Goal: Task Accomplishment & Management: Manage account settings

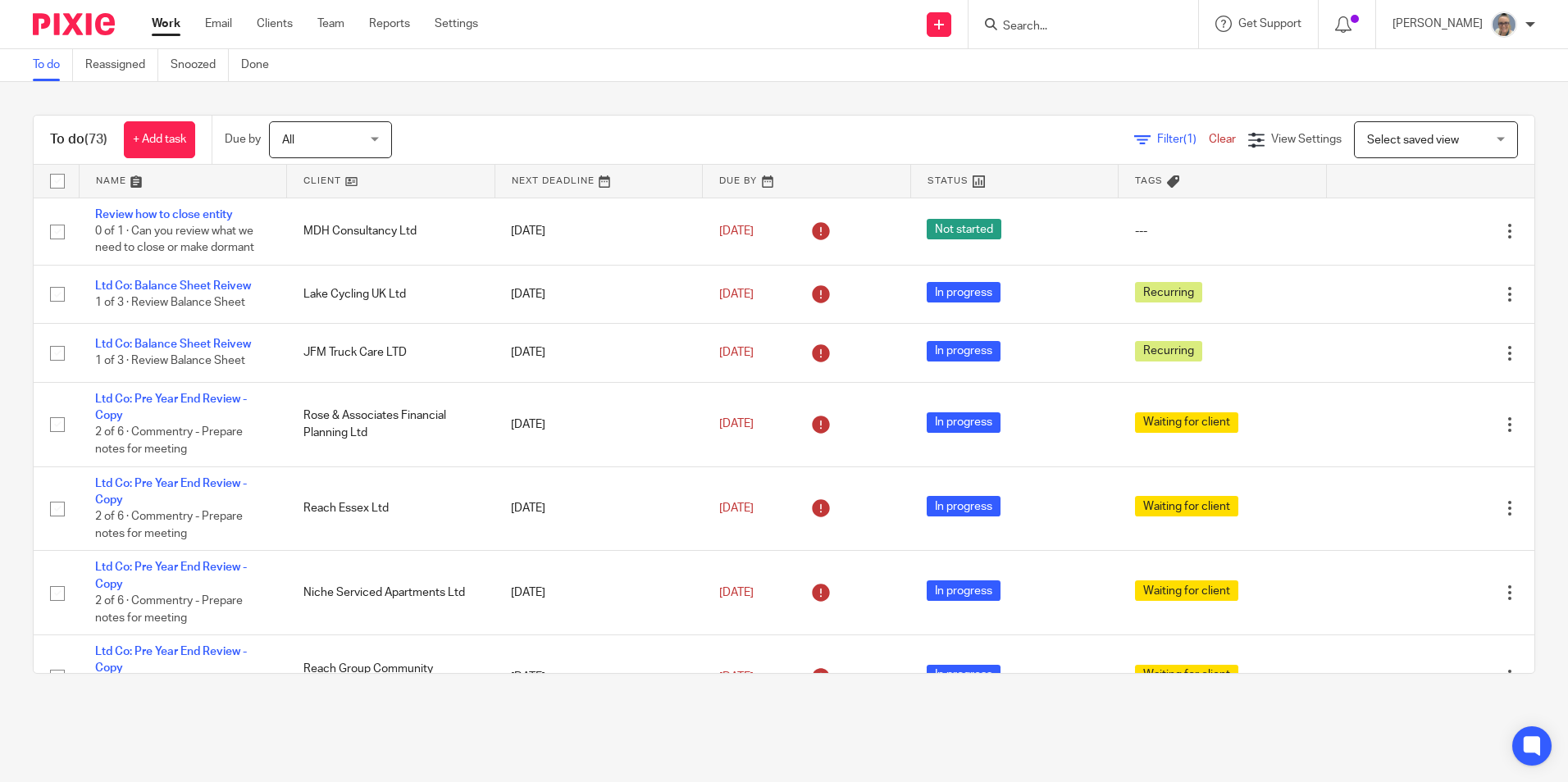
click at [534, 177] on link at bounding box center [598, 180] width 207 height 33
click at [517, 166] on link at bounding box center [598, 180] width 207 height 33
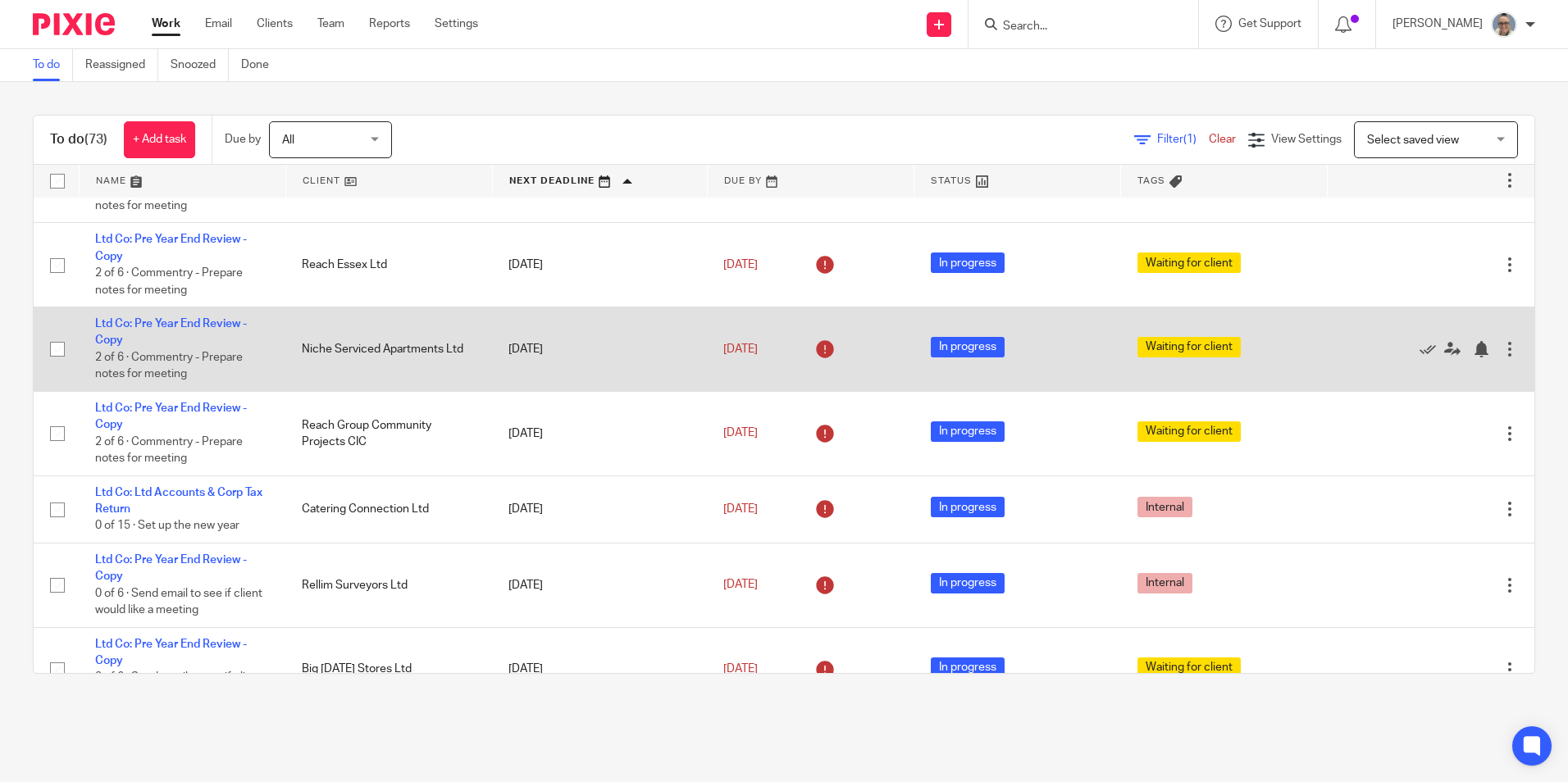
scroll to position [410, 0]
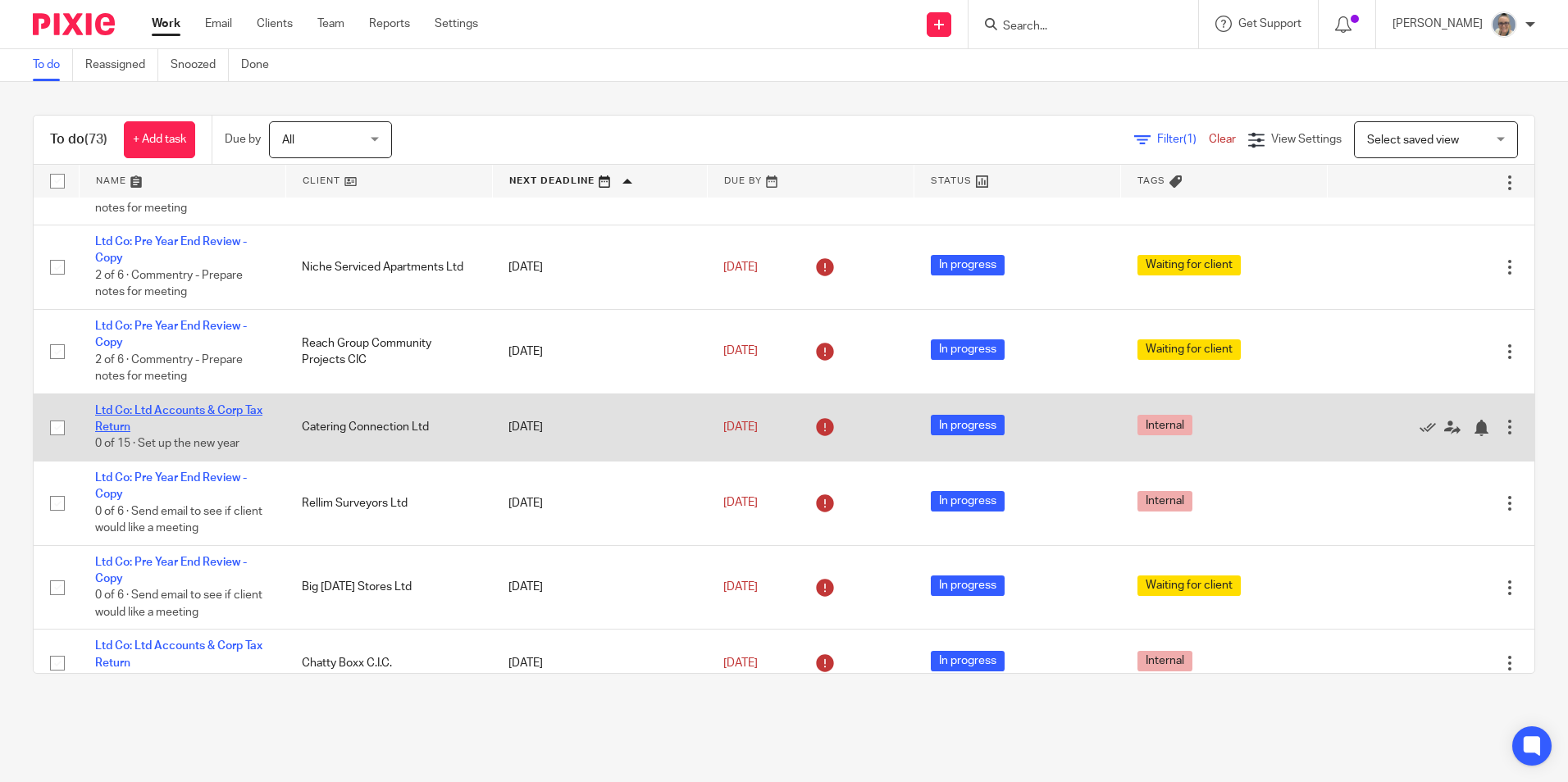
click at [173, 409] on link "Ltd Co: Ltd Accounts & Corp Tax Return" at bounding box center [178, 419] width 167 height 28
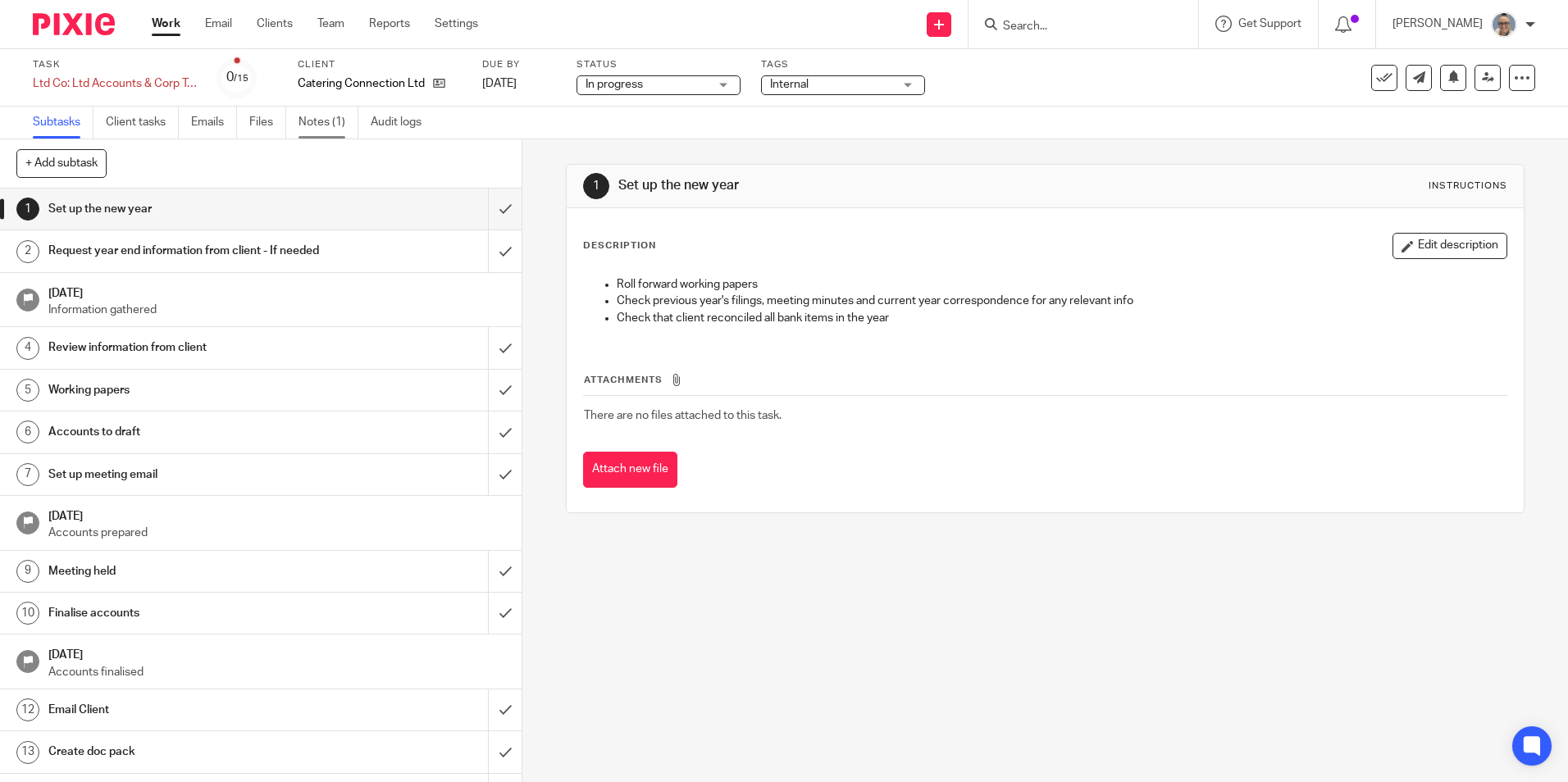
click at [318, 124] on link "Notes (1)" at bounding box center [328, 123] width 59 height 32
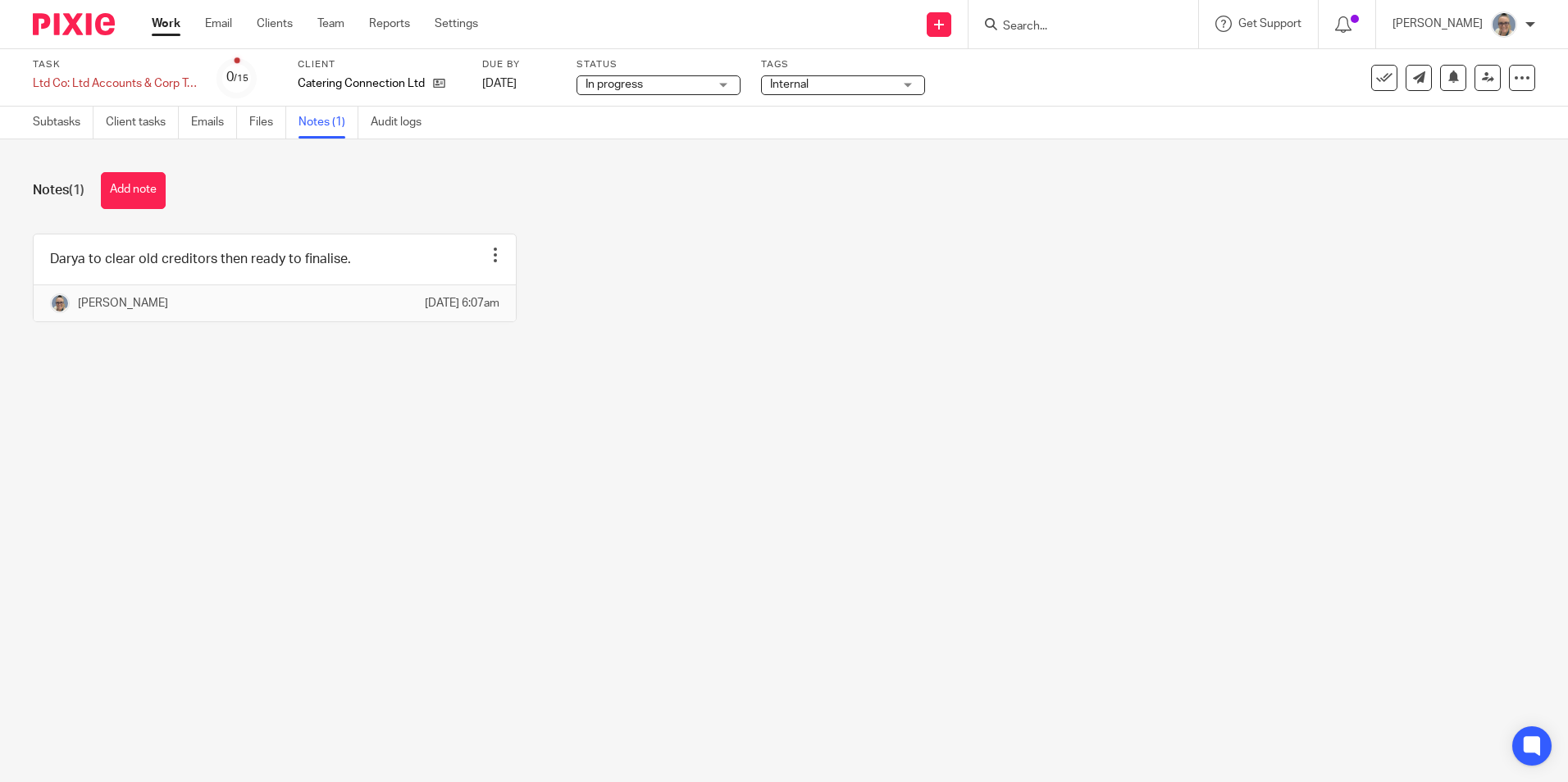
click at [172, 27] on link "Work" at bounding box center [165, 24] width 29 height 17
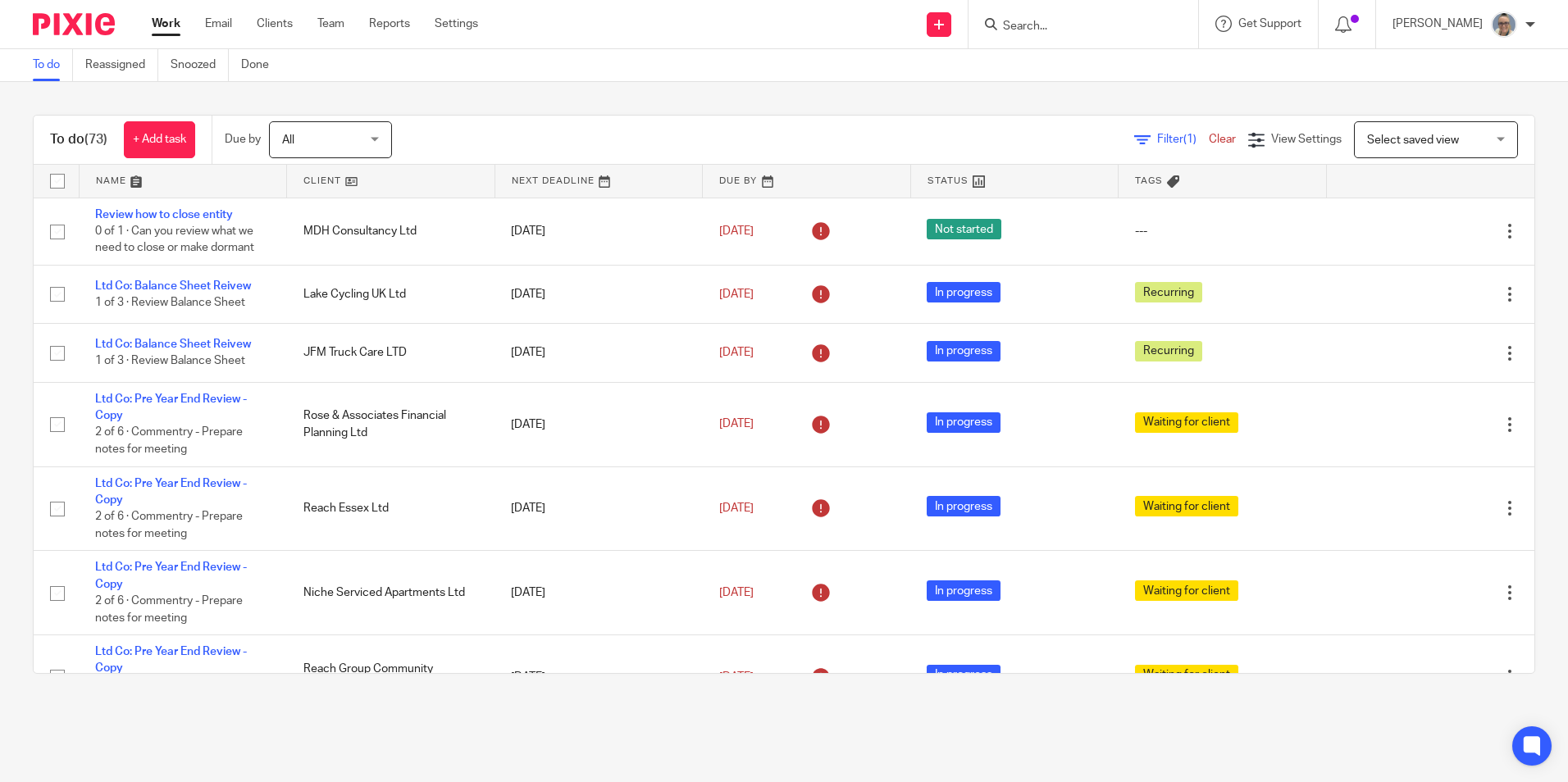
click at [549, 176] on link at bounding box center [598, 180] width 207 height 33
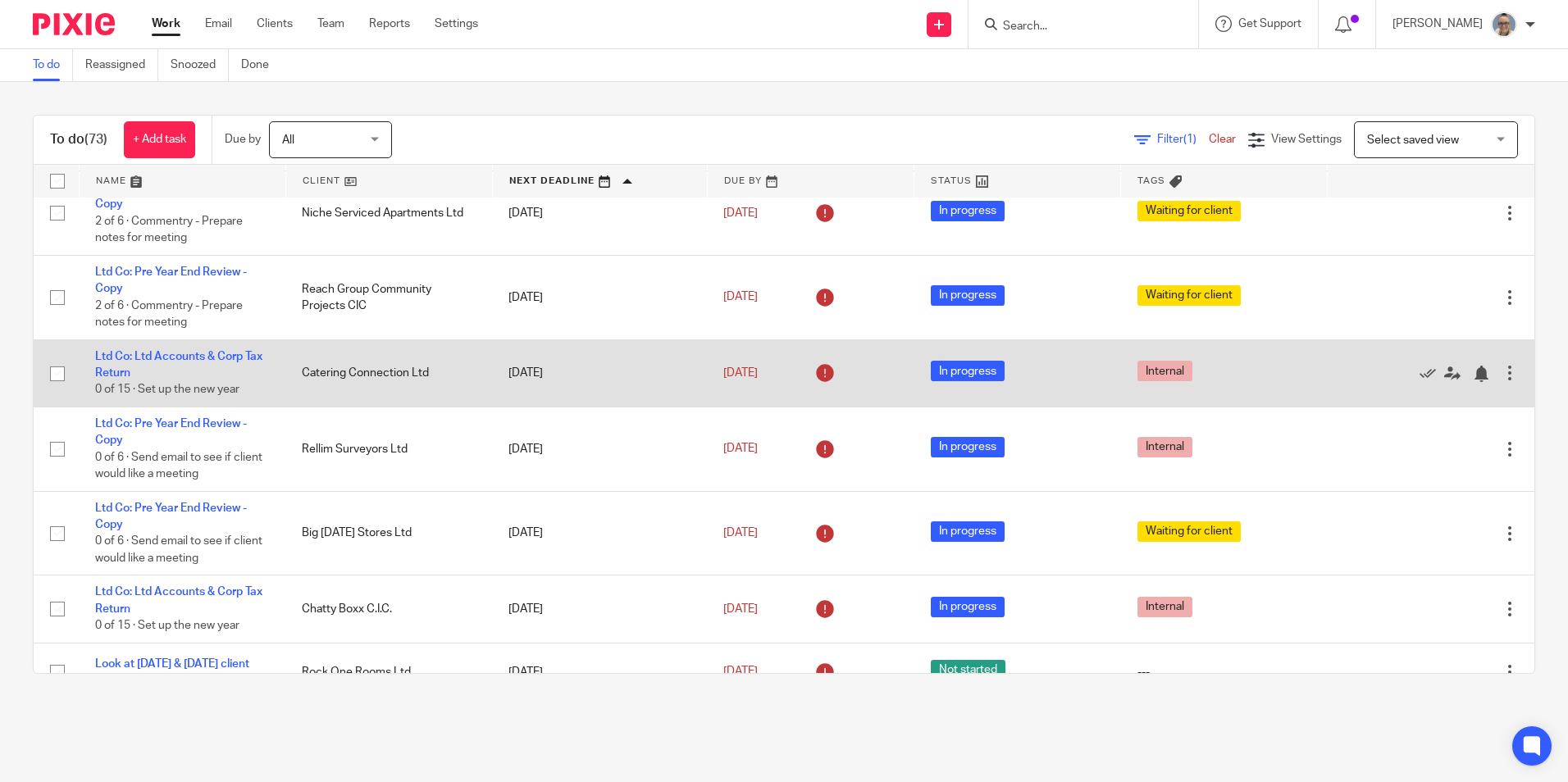
scroll to position [492, 0]
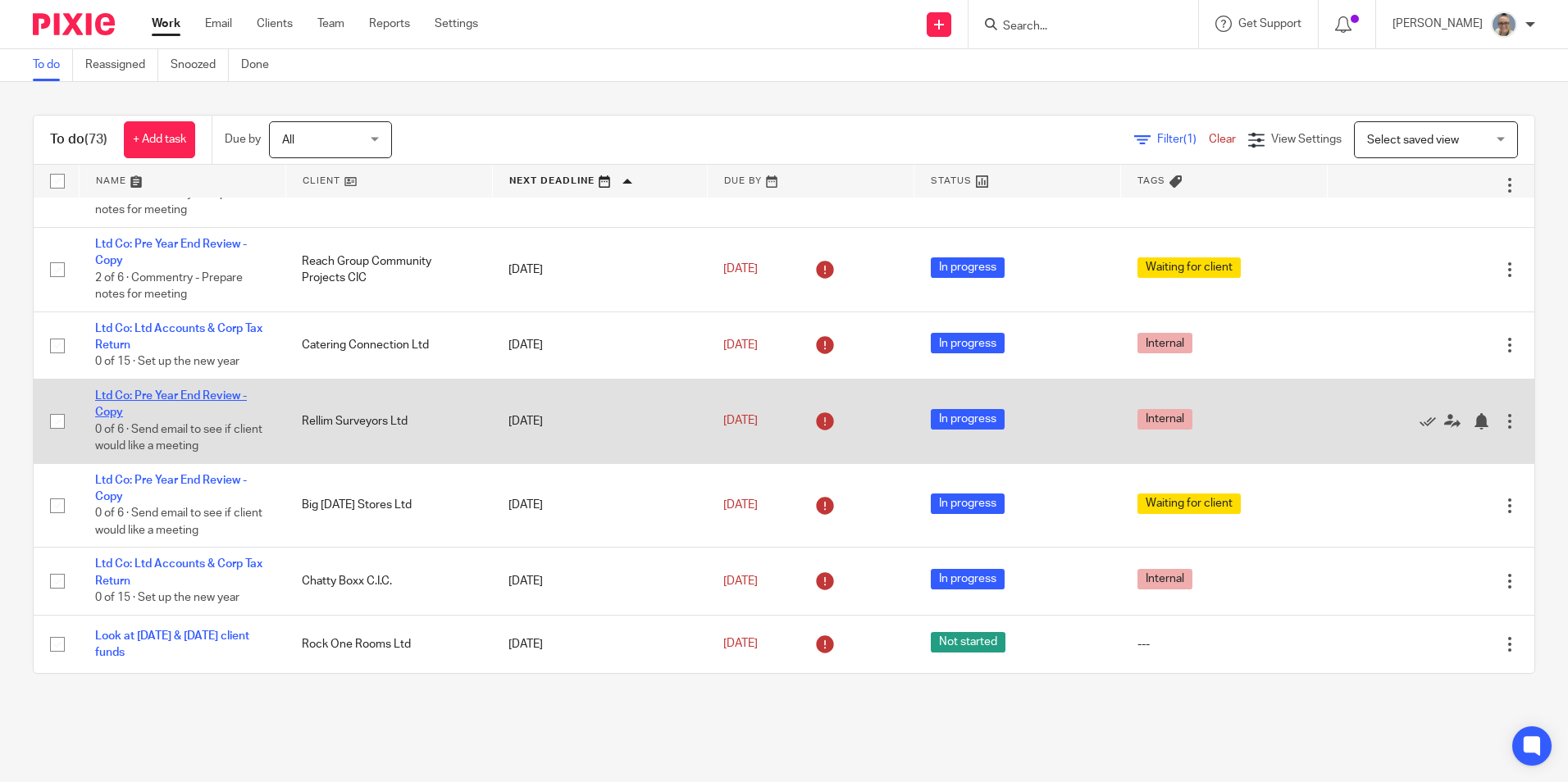
click at [162, 390] on link "Ltd Co: Pre Year End Review - Copy" at bounding box center [170, 404] width 151 height 28
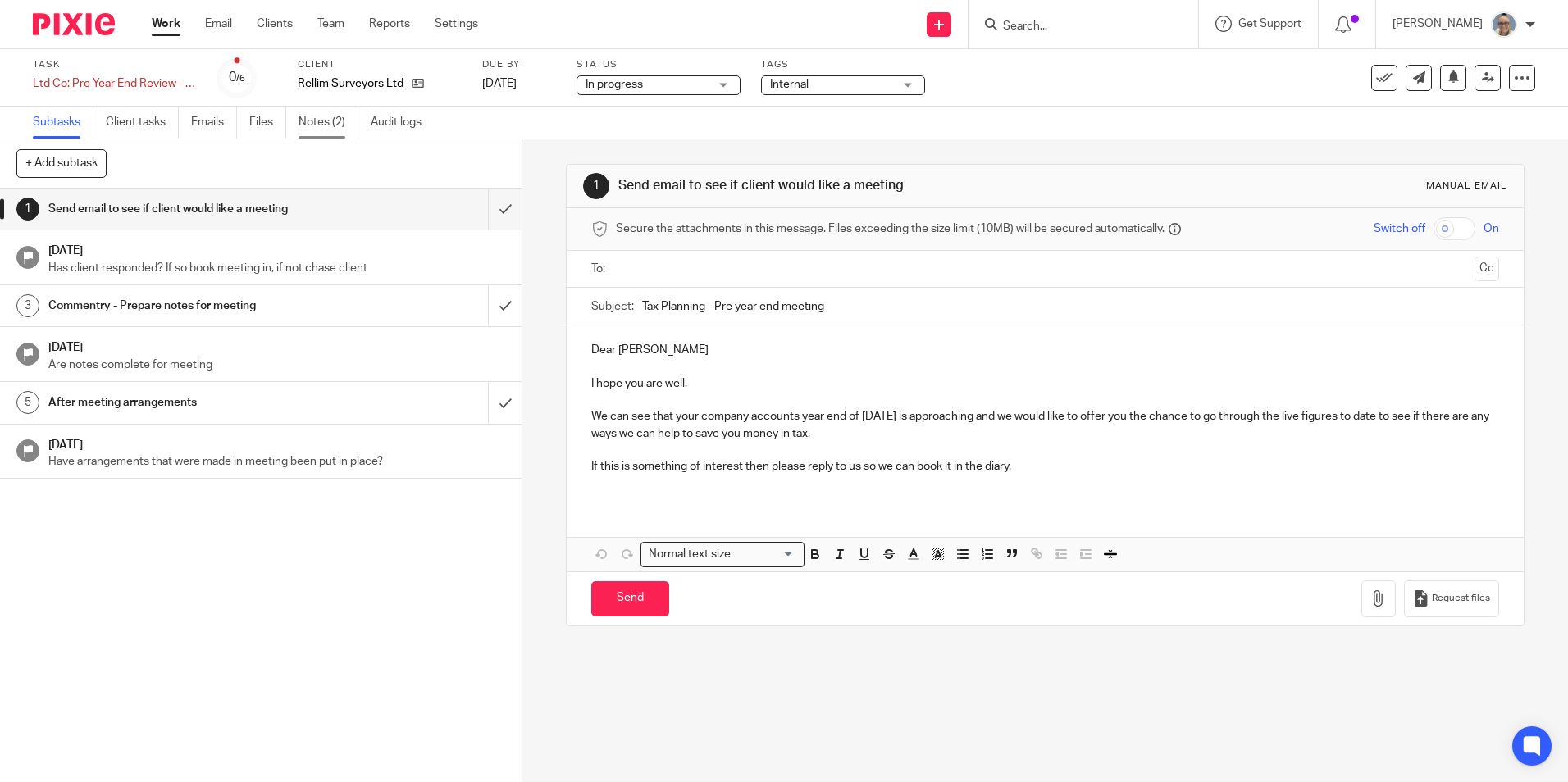
click at [326, 123] on link "Notes (2)" at bounding box center [328, 123] width 59 height 32
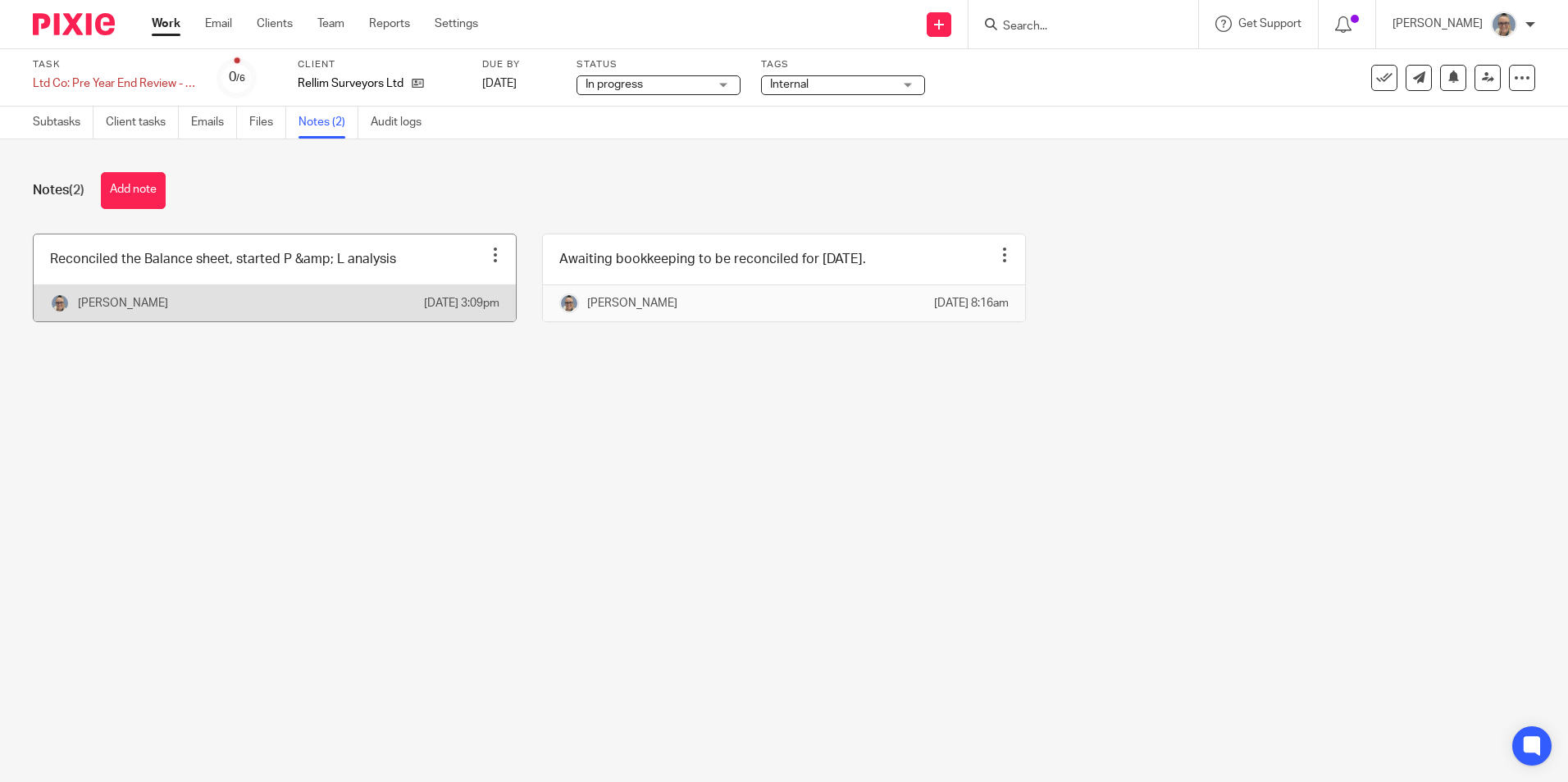
click at [472, 259] on link at bounding box center [274, 278] width 482 height 87
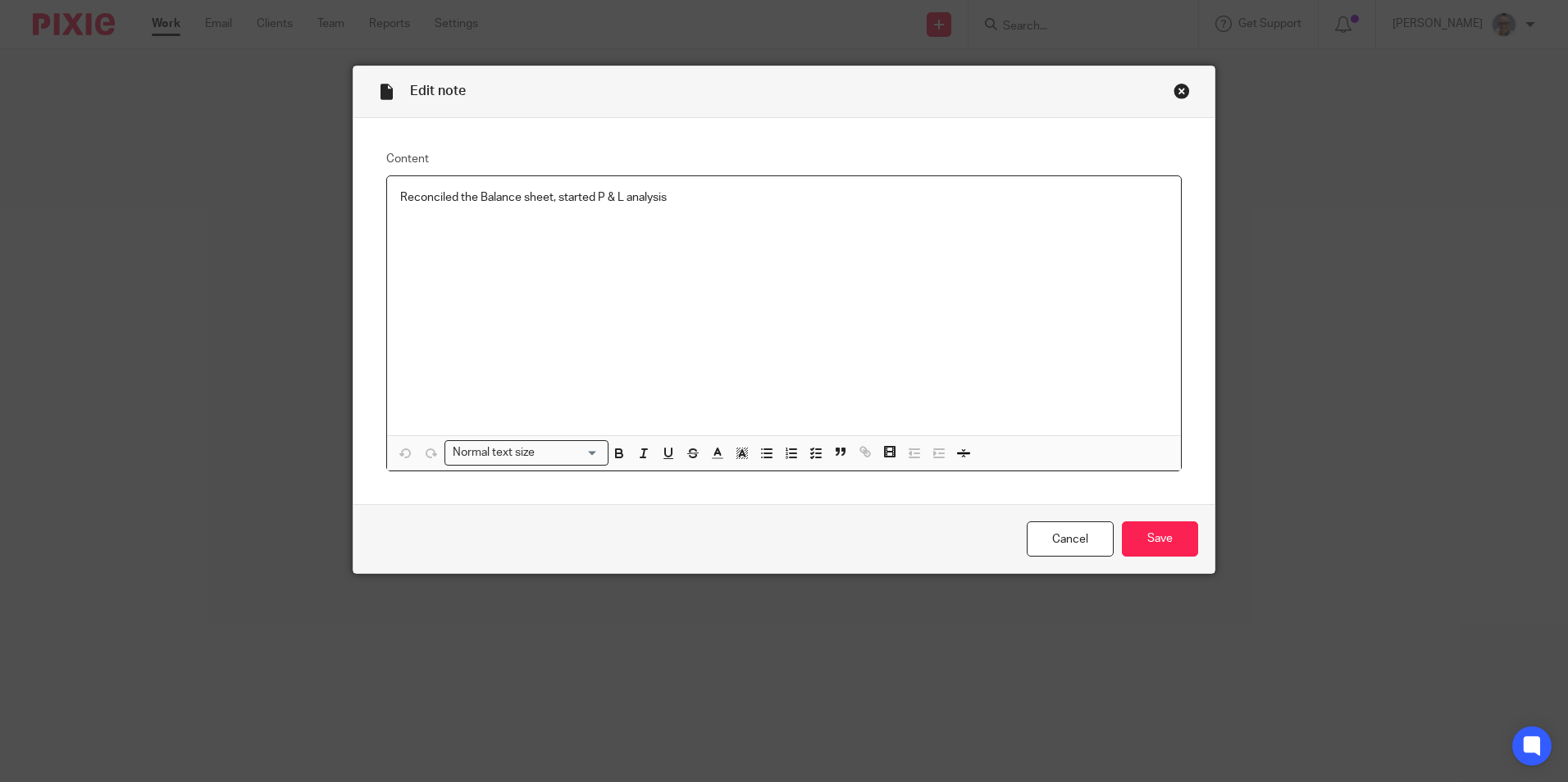
click at [1175, 93] on div "Close this dialog window" at bounding box center [1182, 91] width 17 height 17
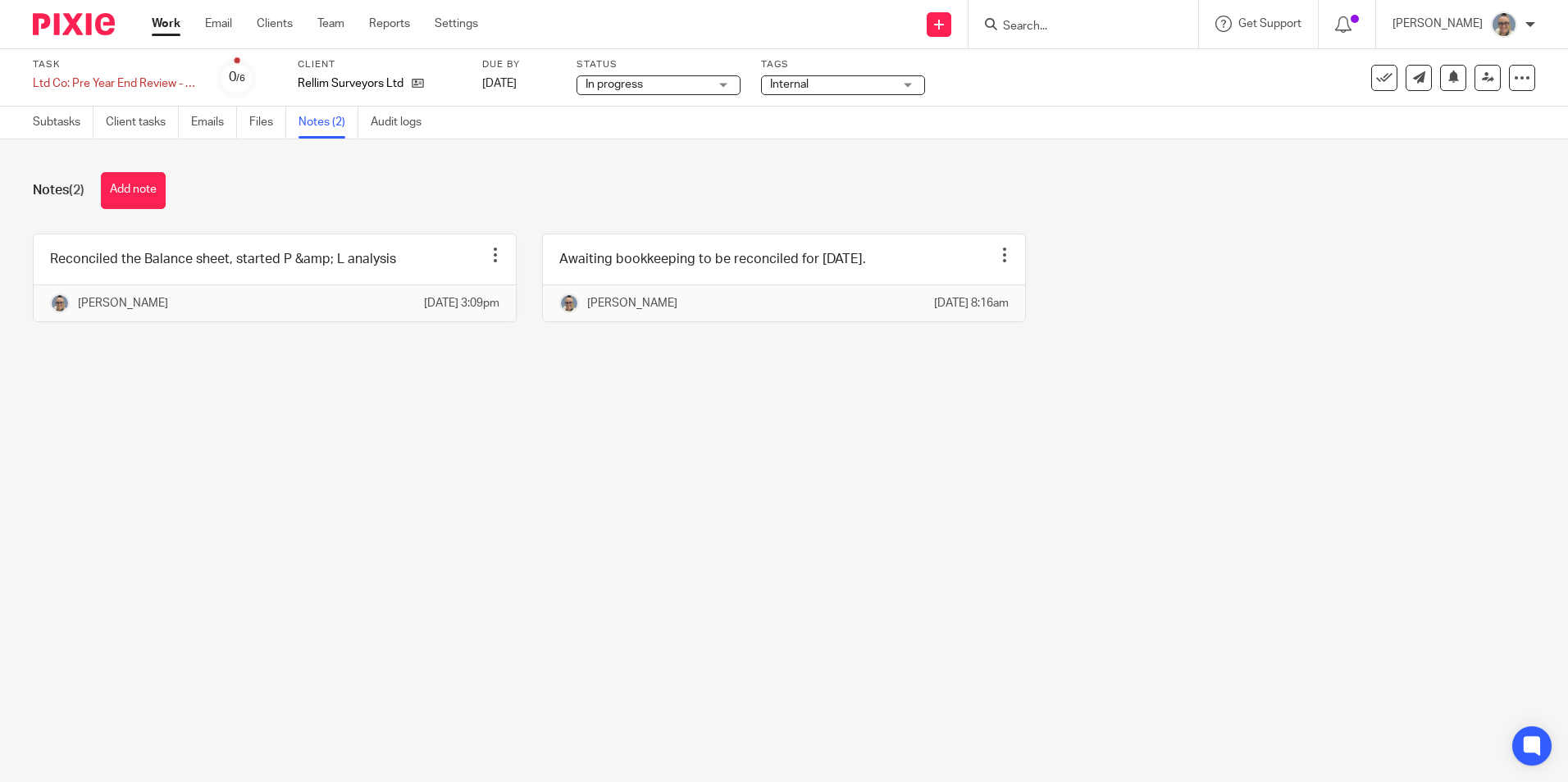
click at [168, 20] on link "Work" at bounding box center [165, 24] width 29 height 17
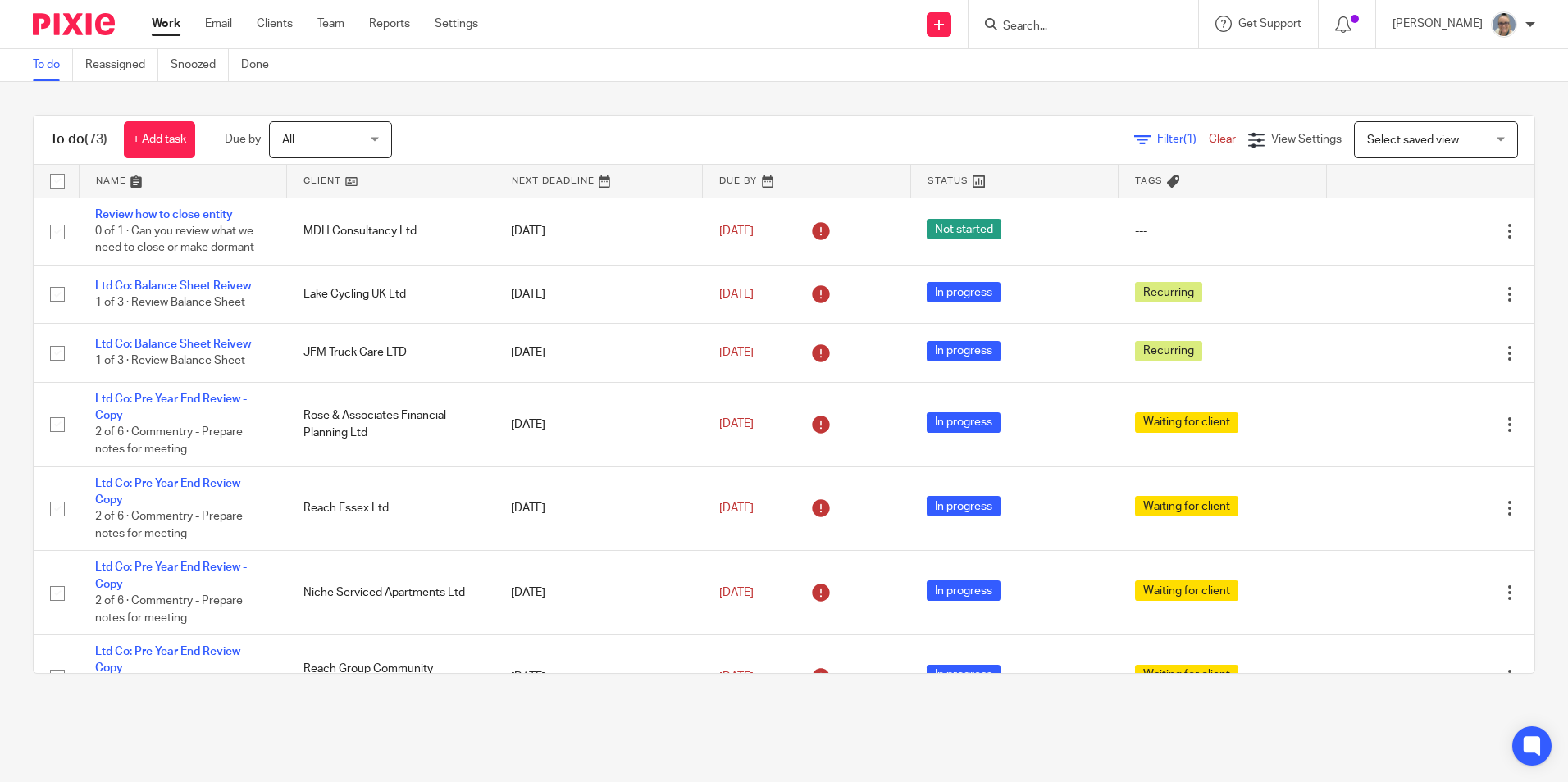
click at [516, 186] on link at bounding box center [598, 180] width 207 height 33
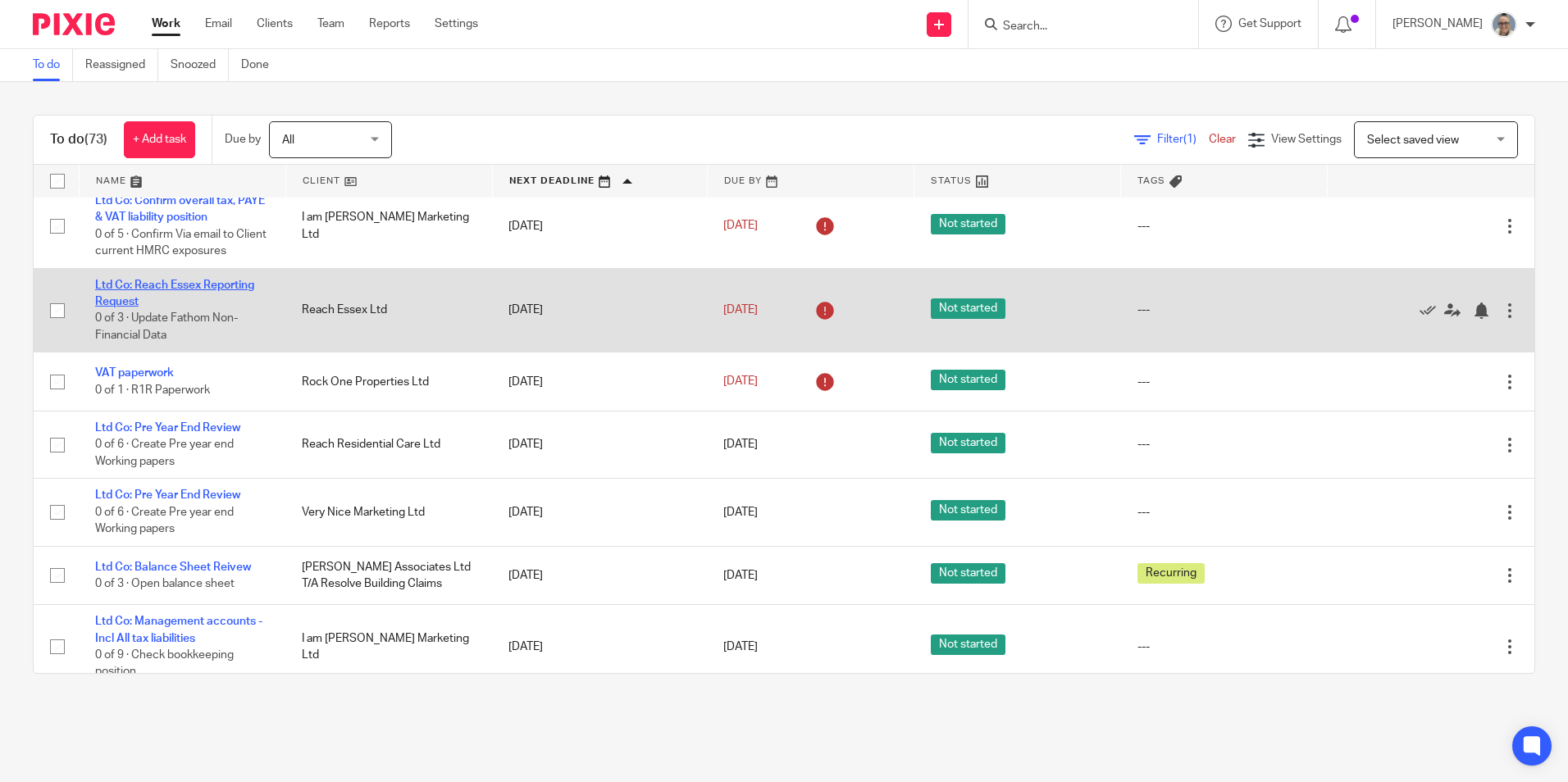
scroll to position [1148, 0]
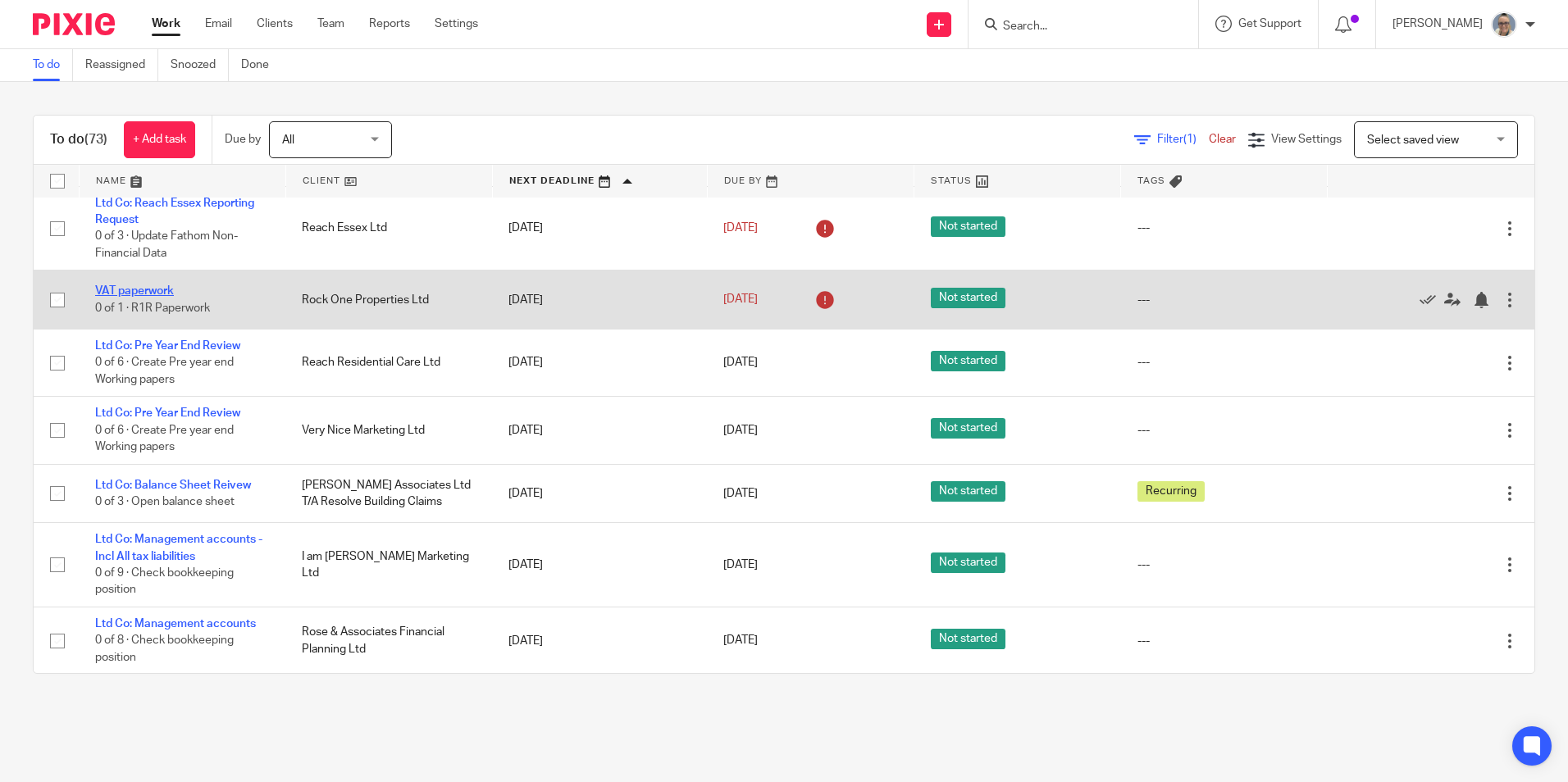
click at [143, 294] on link "VAT paperwork" at bounding box center [134, 291] width 79 height 11
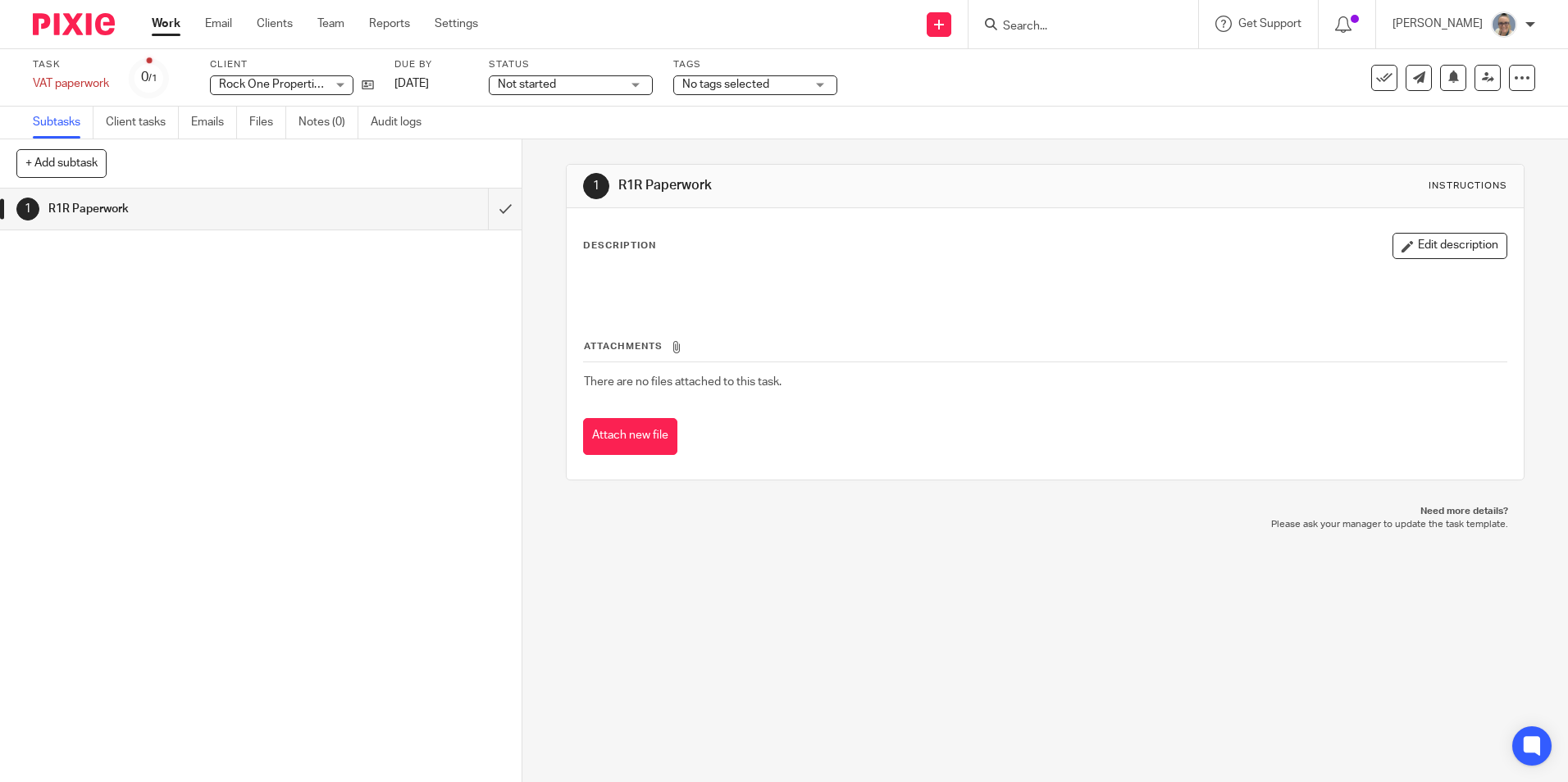
click at [236, 213] on h1 "R1R Paperwork" at bounding box center [189, 209] width 282 height 24
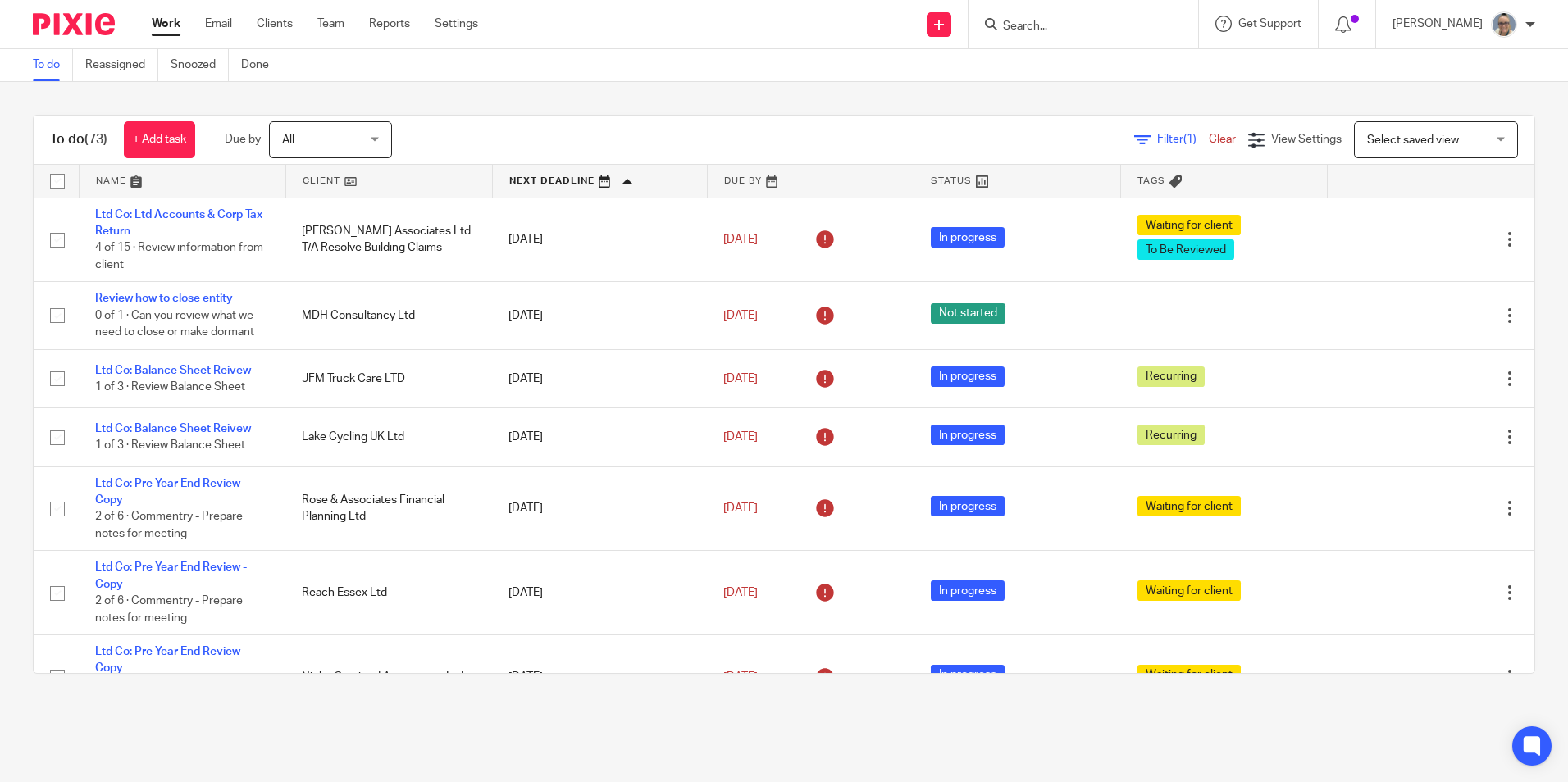
click at [564, 176] on link at bounding box center [599, 180] width 214 height 33
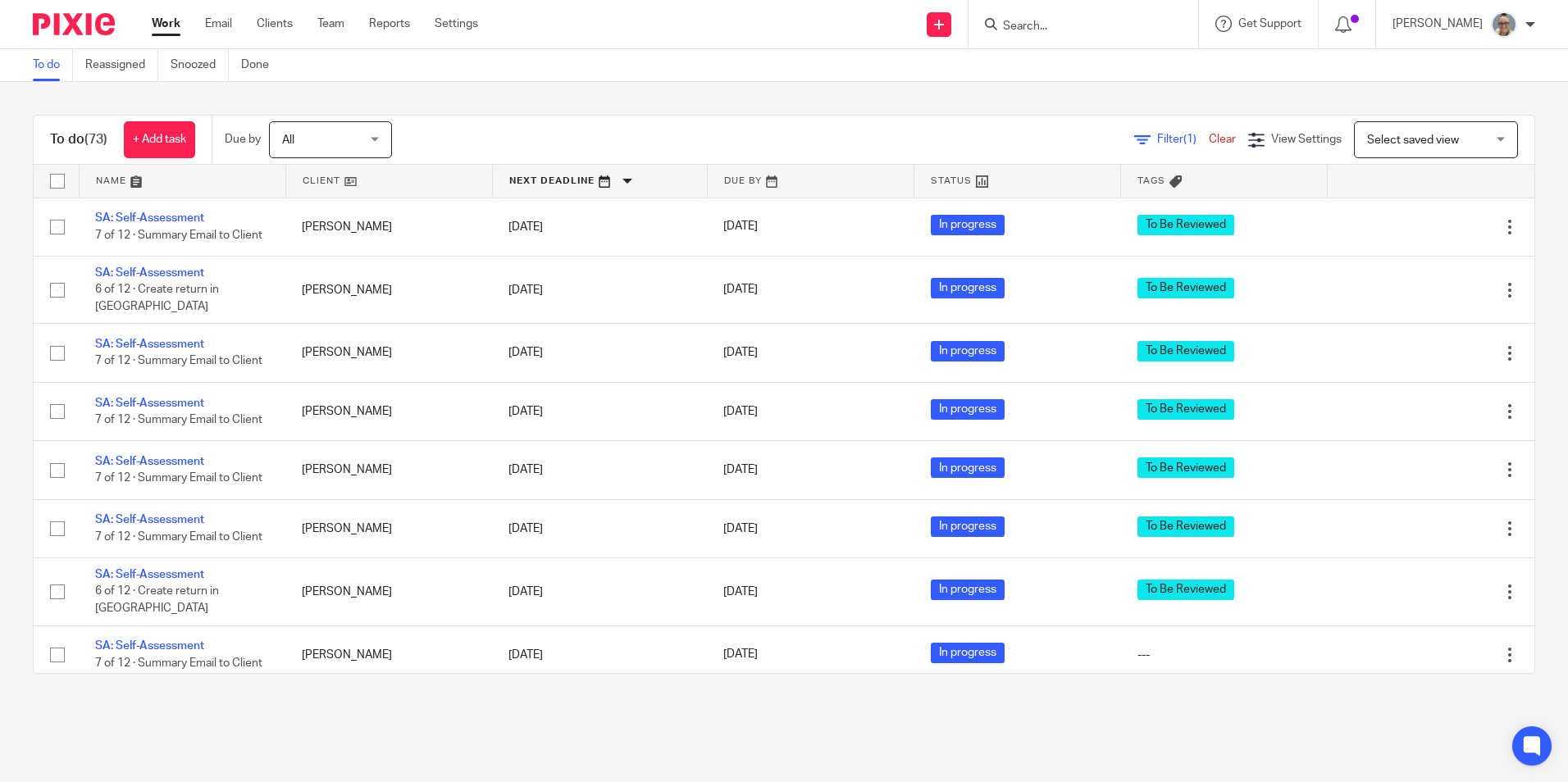
click at [555, 174] on link at bounding box center [599, 180] width 214 height 33
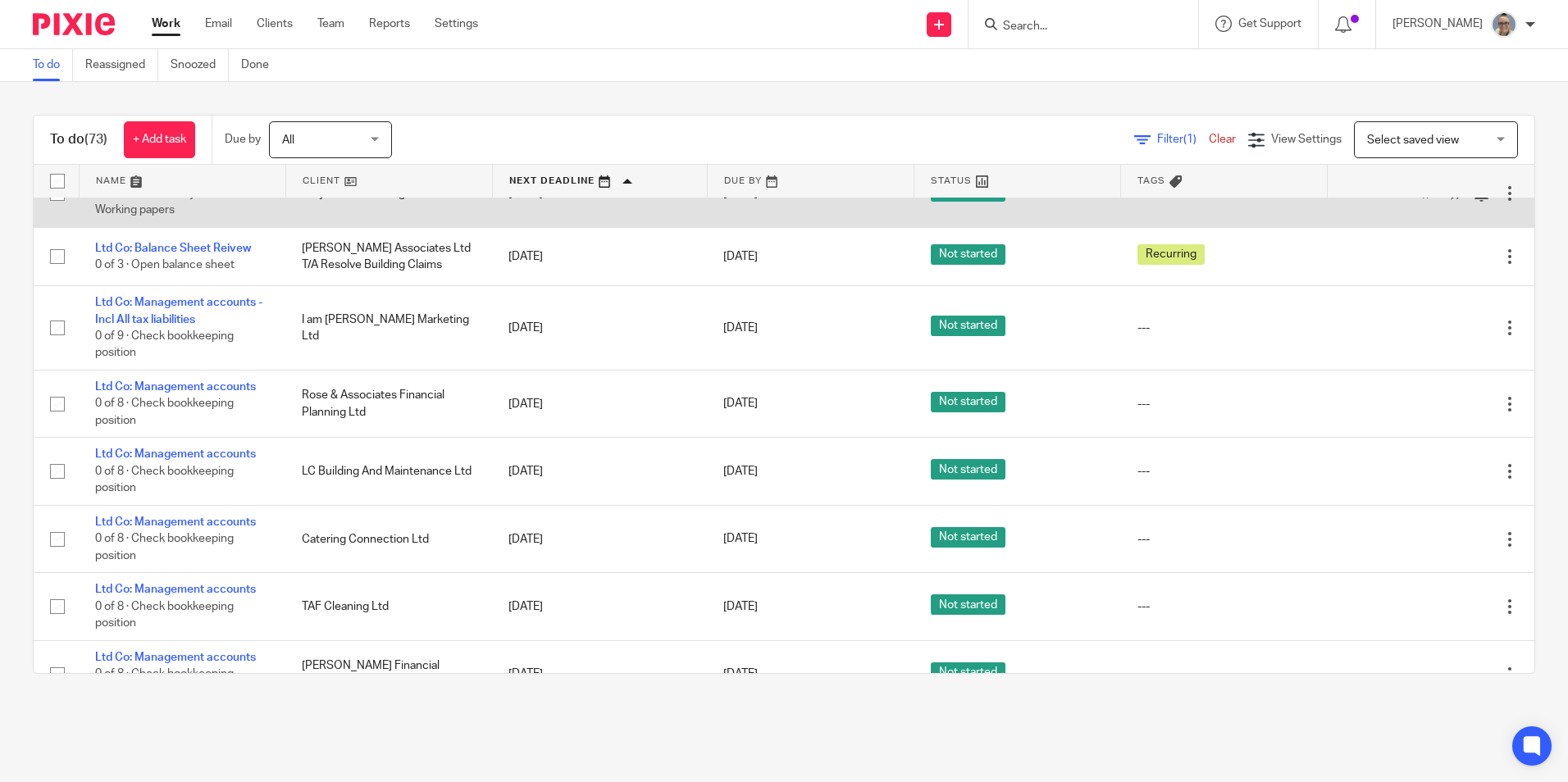
scroll to position [1393, 0]
